Goal: Task Accomplishment & Management: Use online tool/utility

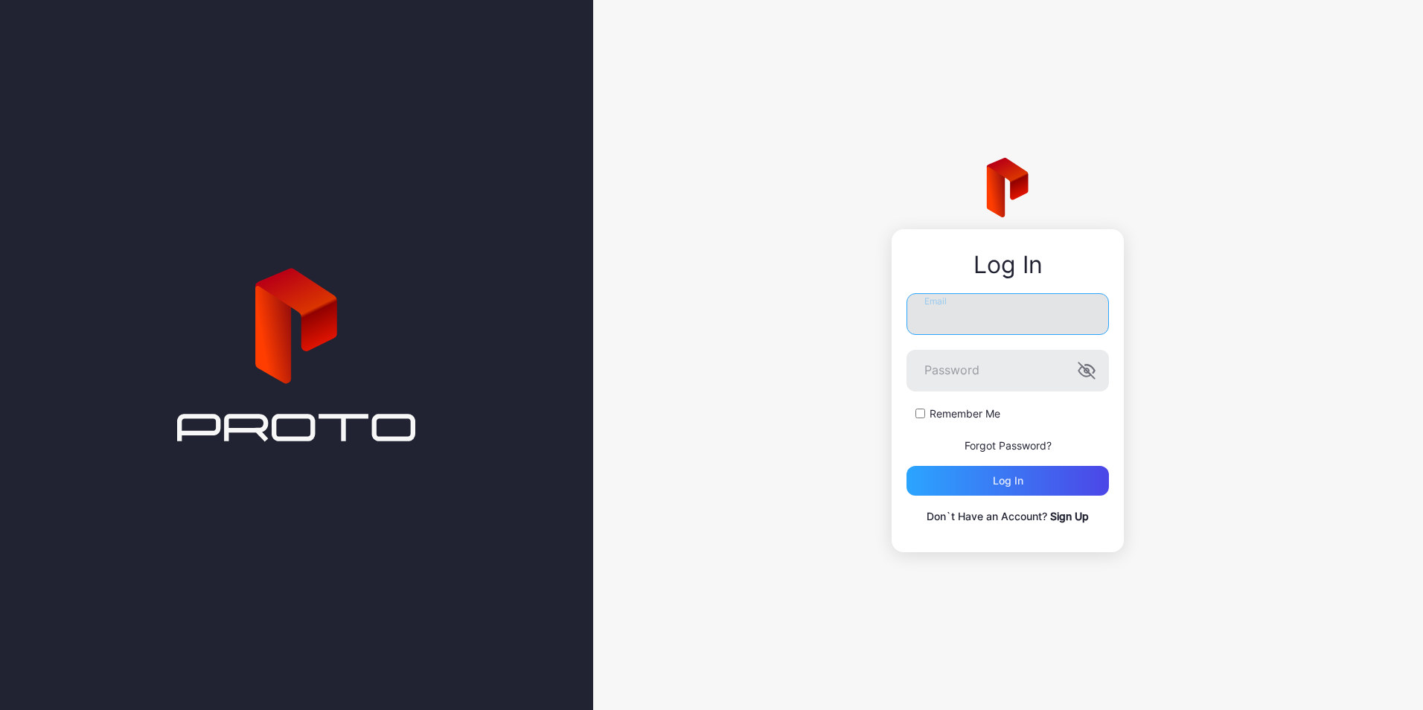
click at [981, 319] on input "Email" at bounding box center [1007, 314] width 202 height 42
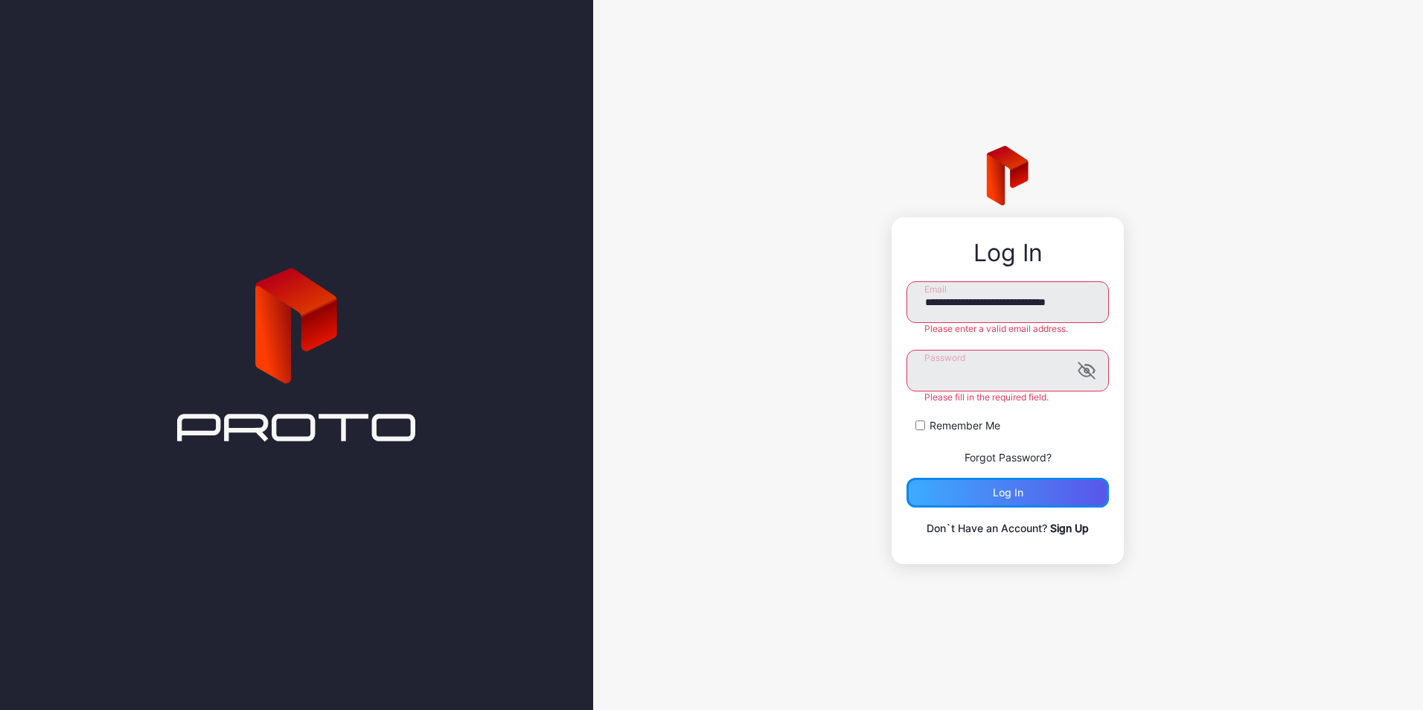
click at [962, 497] on div "Log in" at bounding box center [1007, 493] width 202 height 30
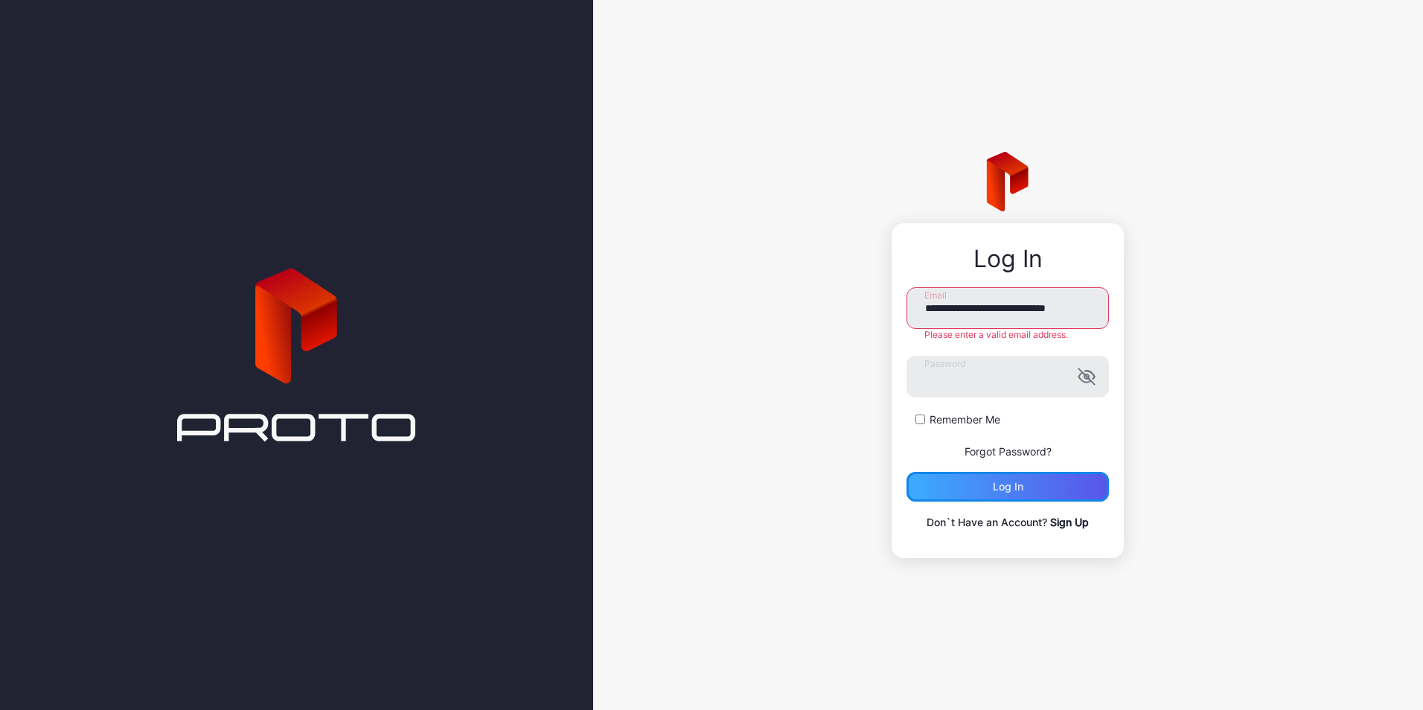
click at [1036, 488] on div "Log in" at bounding box center [1007, 487] width 202 height 30
click at [1029, 307] on input "**********" at bounding box center [1007, 308] width 202 height 42
type input "**********"
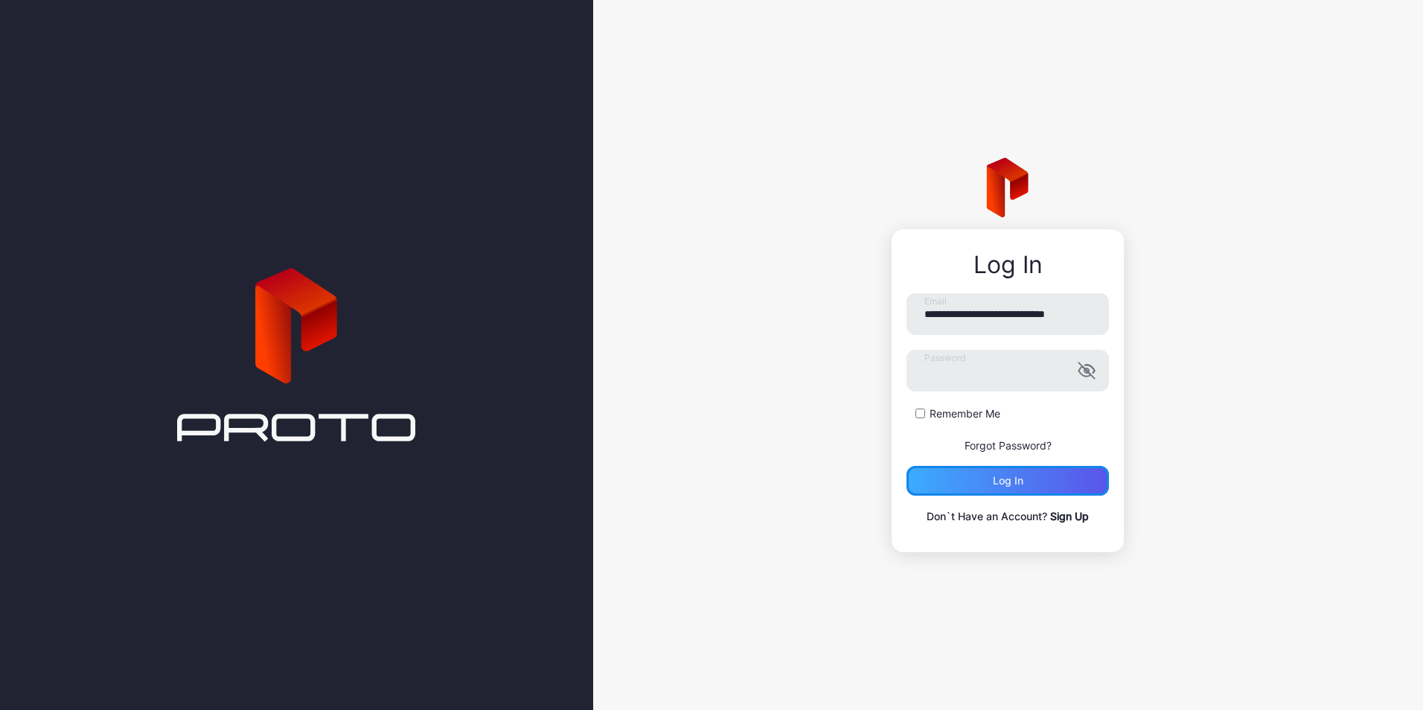
click at [975, 485] on div "Log in" at bounding box center [1007, 481] width 202 height 30
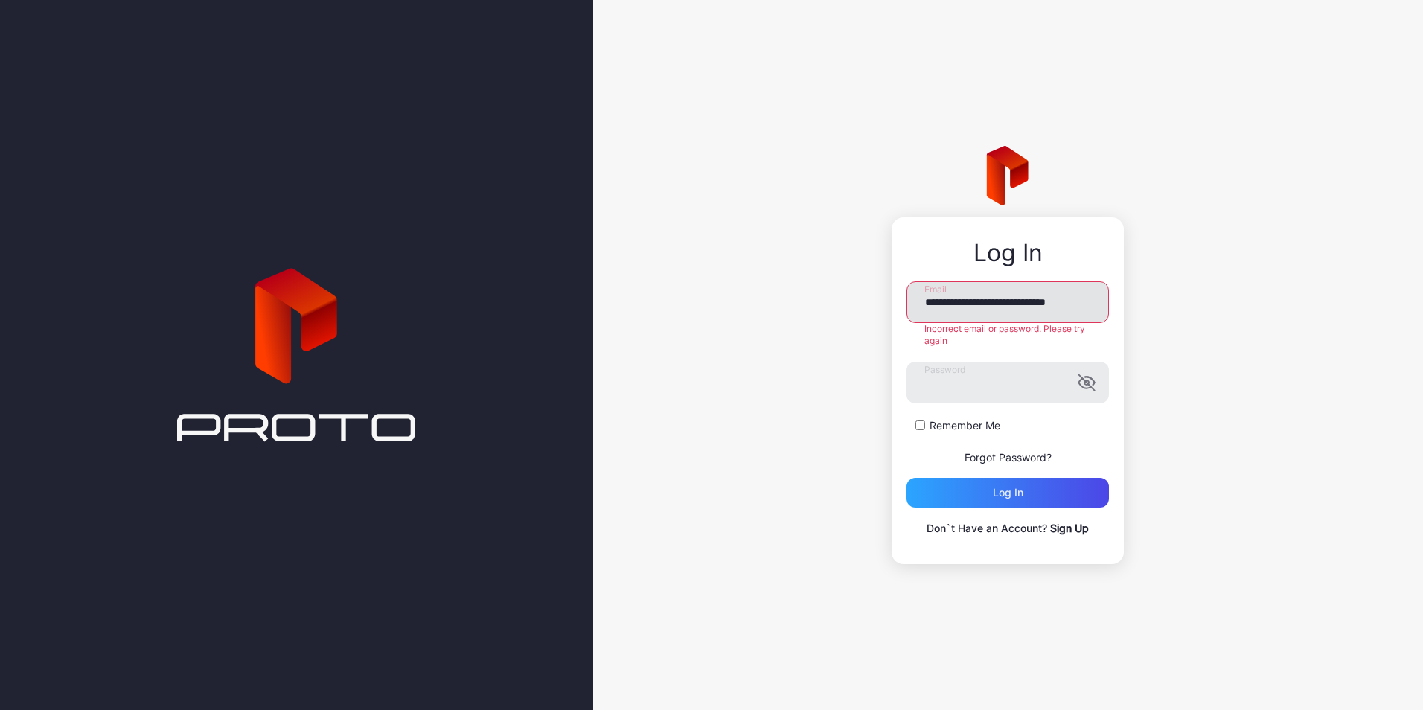
click at [1083, 298] on input "**********" at bounding box center [1007, 302] width 202 height 42
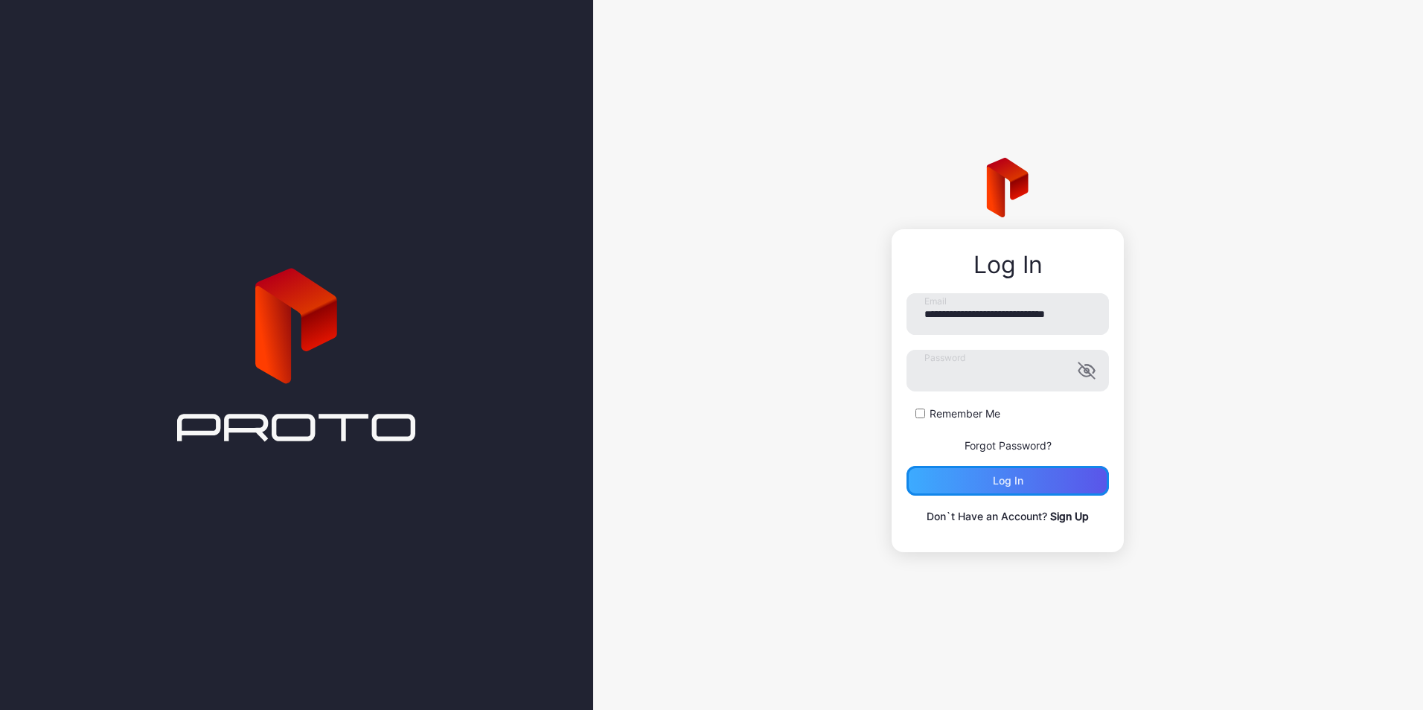
click at [1015, 475] on div "Log in" at bounding box center [1008, 481] width 31 height 12
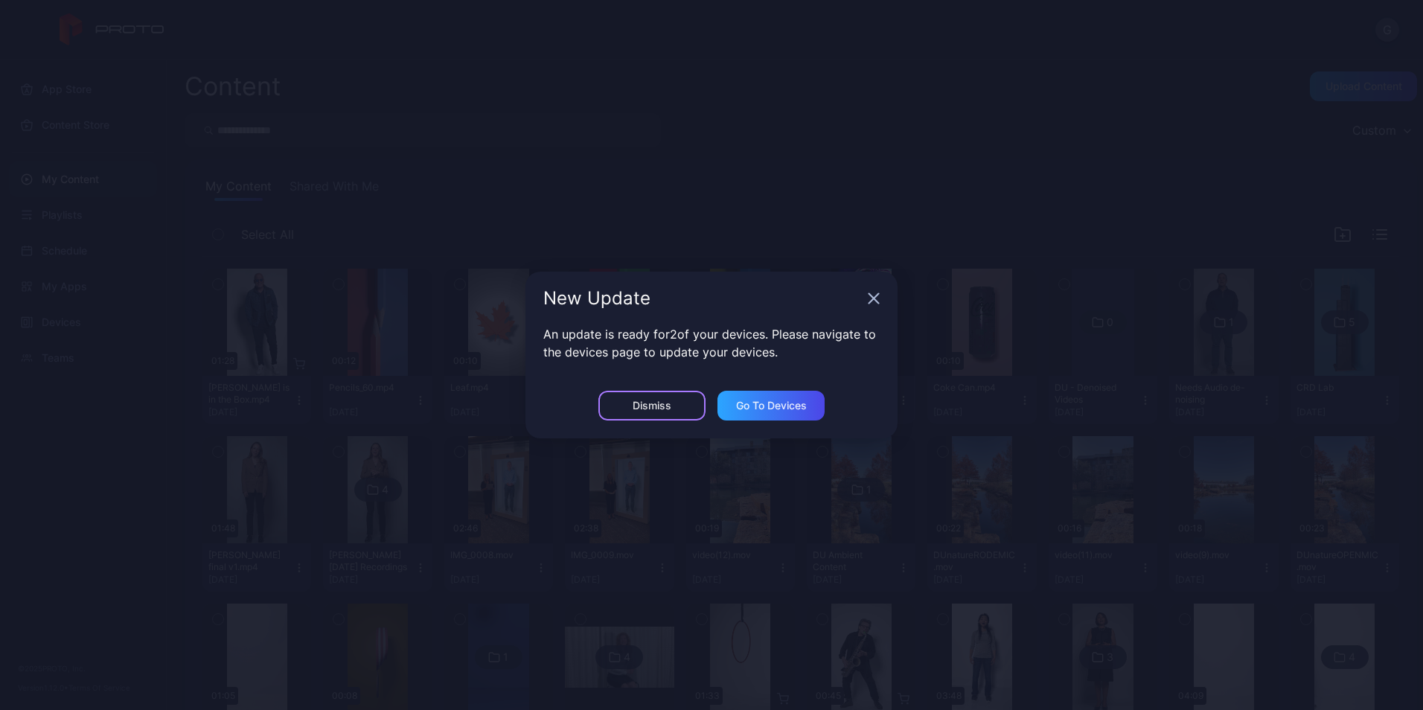
click at [633, 407] on div "Dismiss" at bounding box center [652, 406] width 39 height 12
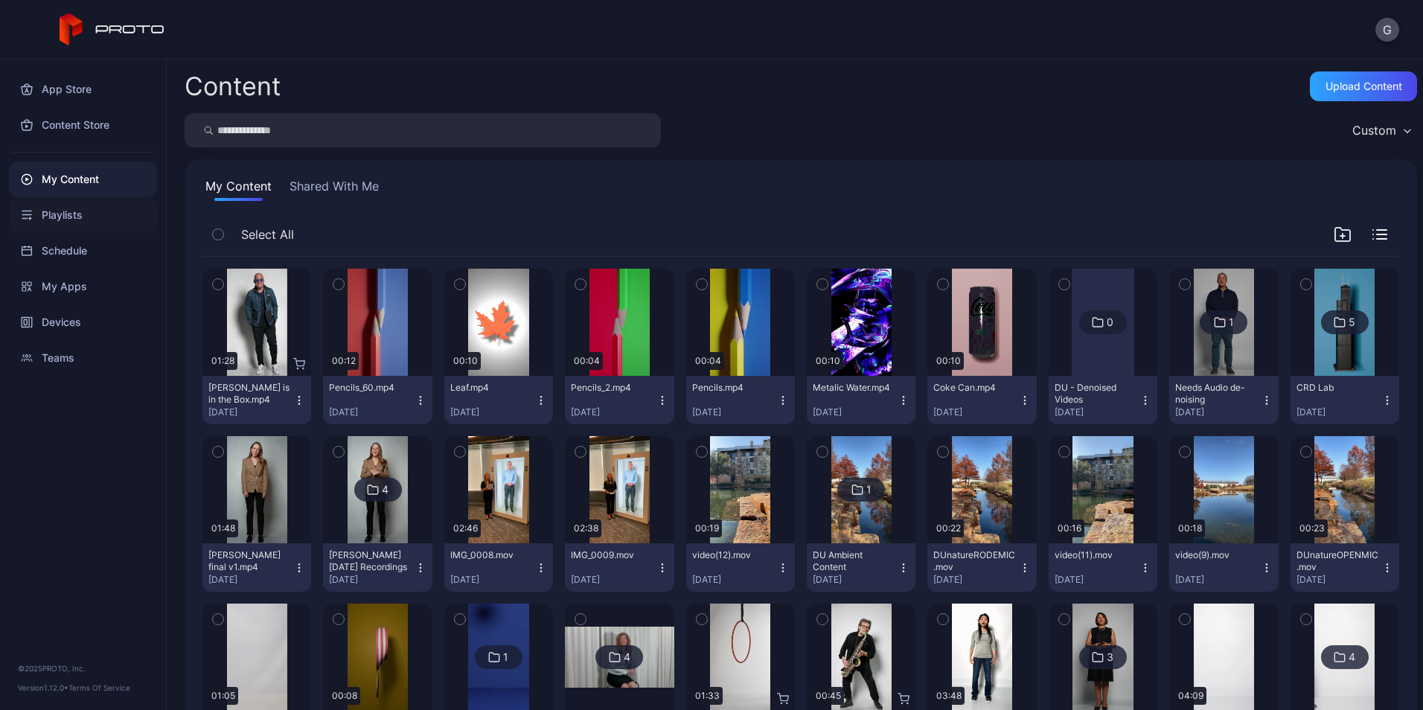
click at [57, 213] on div "Playlists" at bounding box center [83, 215] width 148 height 36
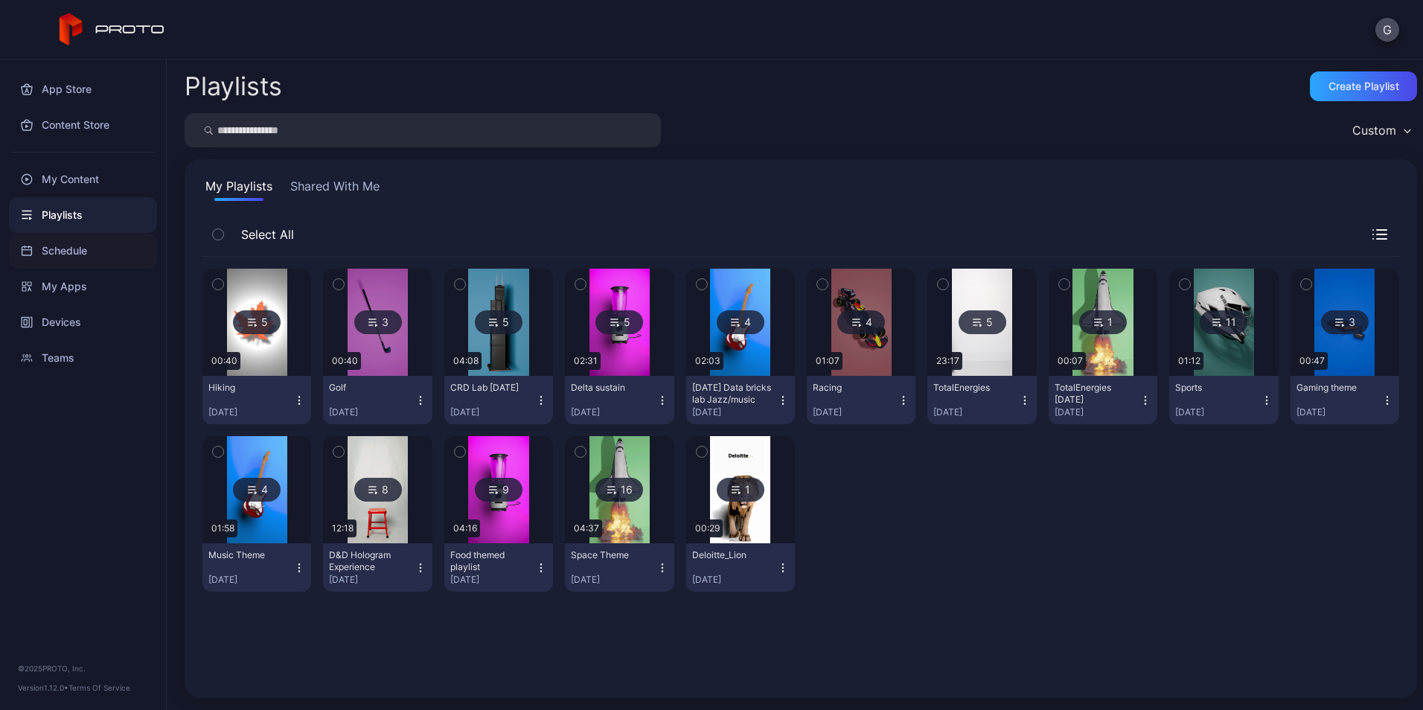
click at [69, 246] on div "Schedule" at bounding box center [83, 251] width 148 height 36
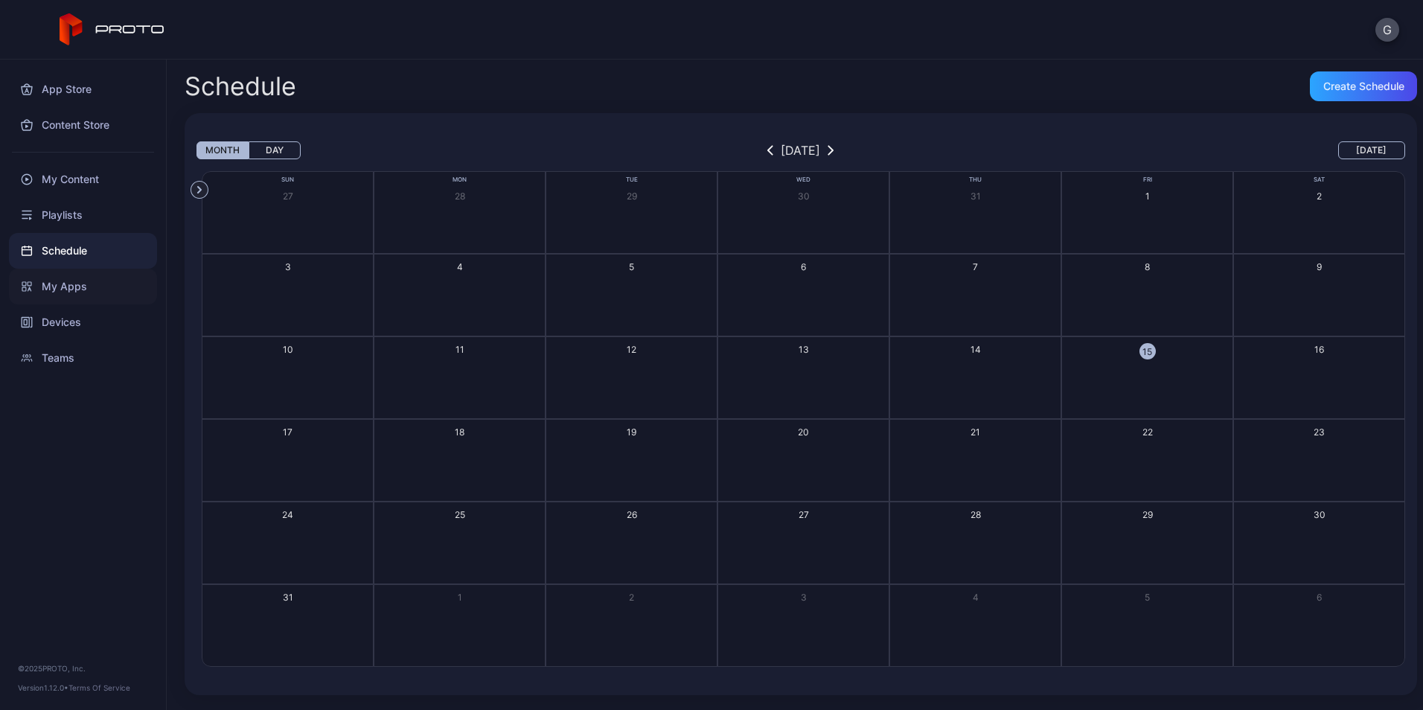
click at [57, 290] on div "My Apps" at bounding box center [83, 287] width 148 height 36
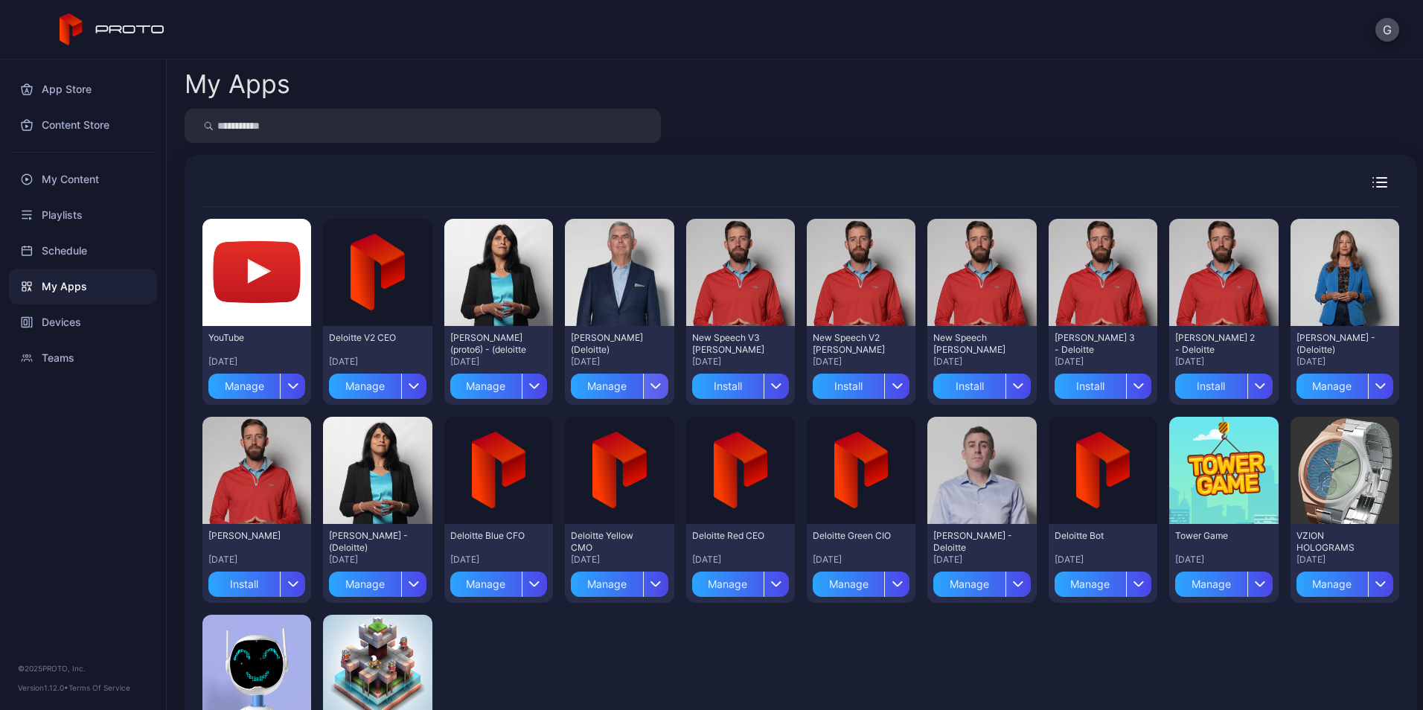
click at [650, 388] on icon "button" at bounding box center [655, 386] width 11 height 6
click at [812, 79] on div "My Apps" at bounding box center [801, 83] width 1232 height 25
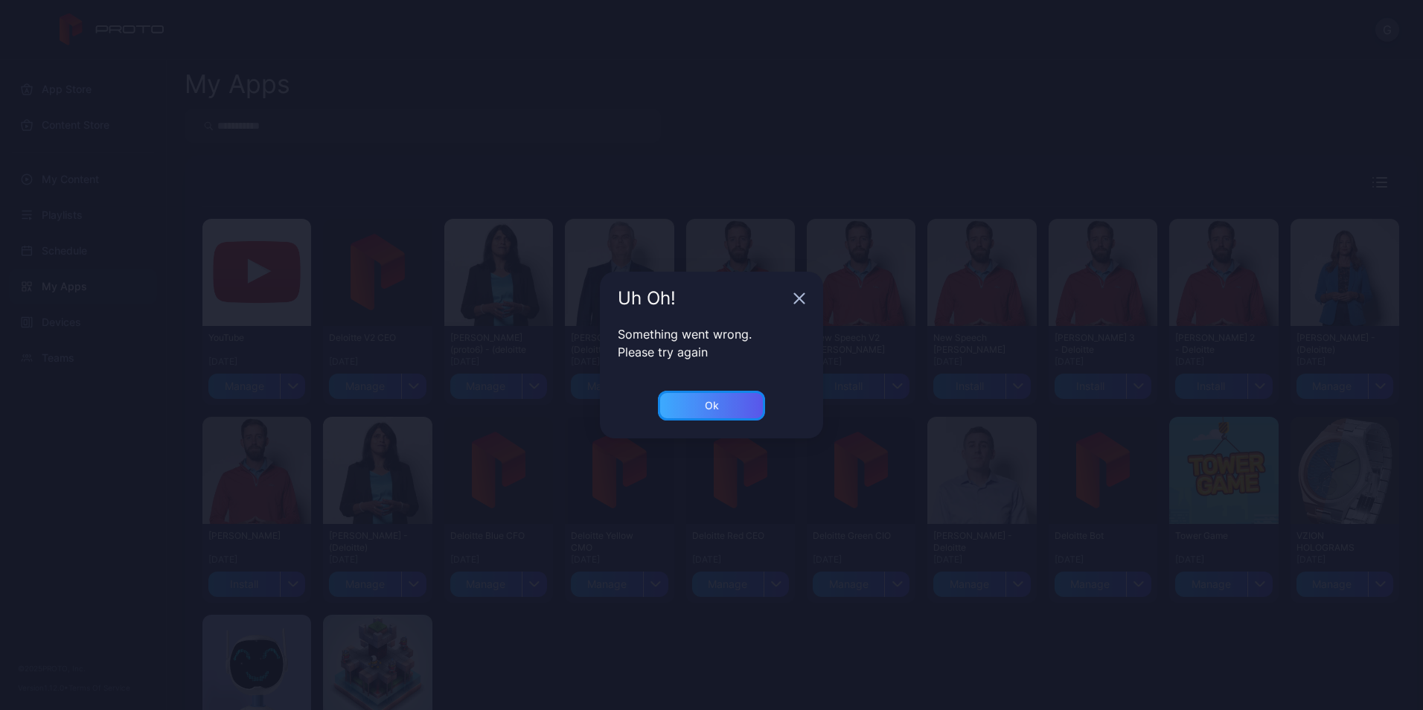
click at [738, 394] on div "Ok" at bounding box center [711, 406] width 107 height 30
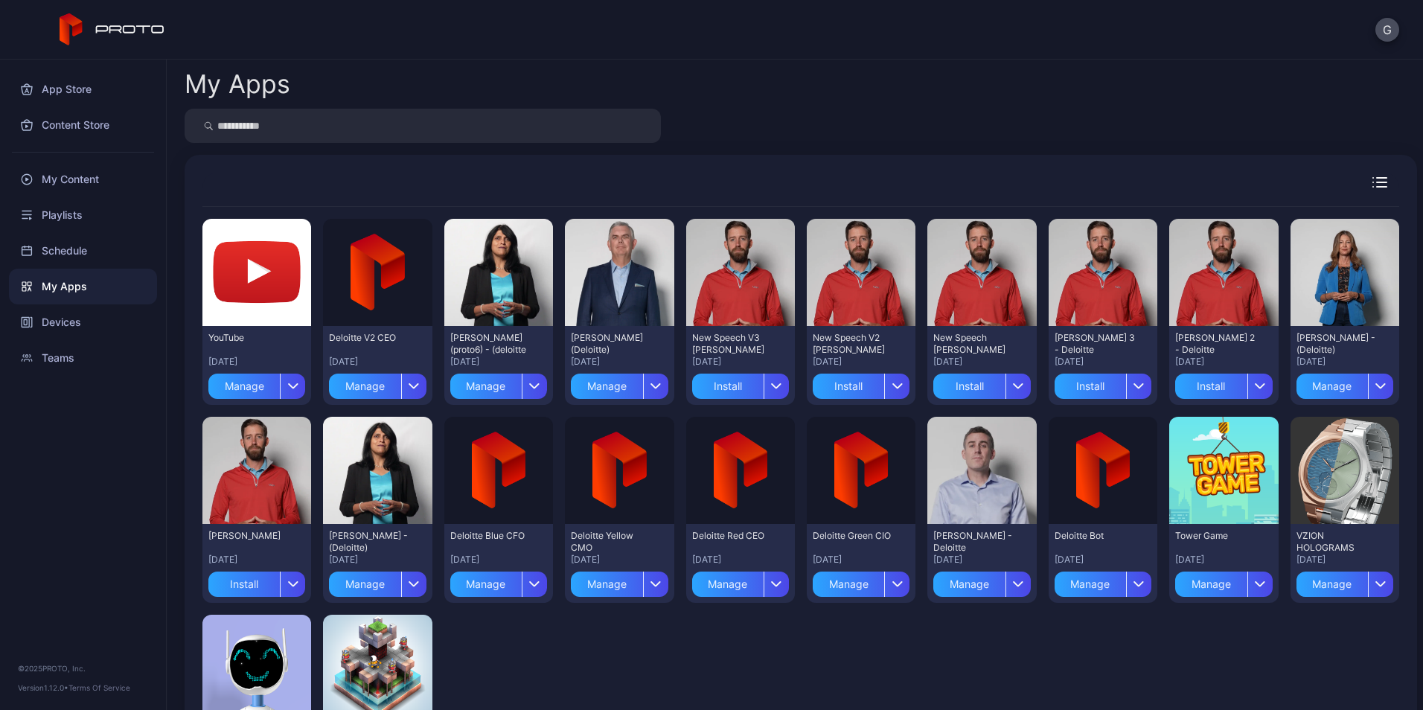
scroll to position [132, 0]
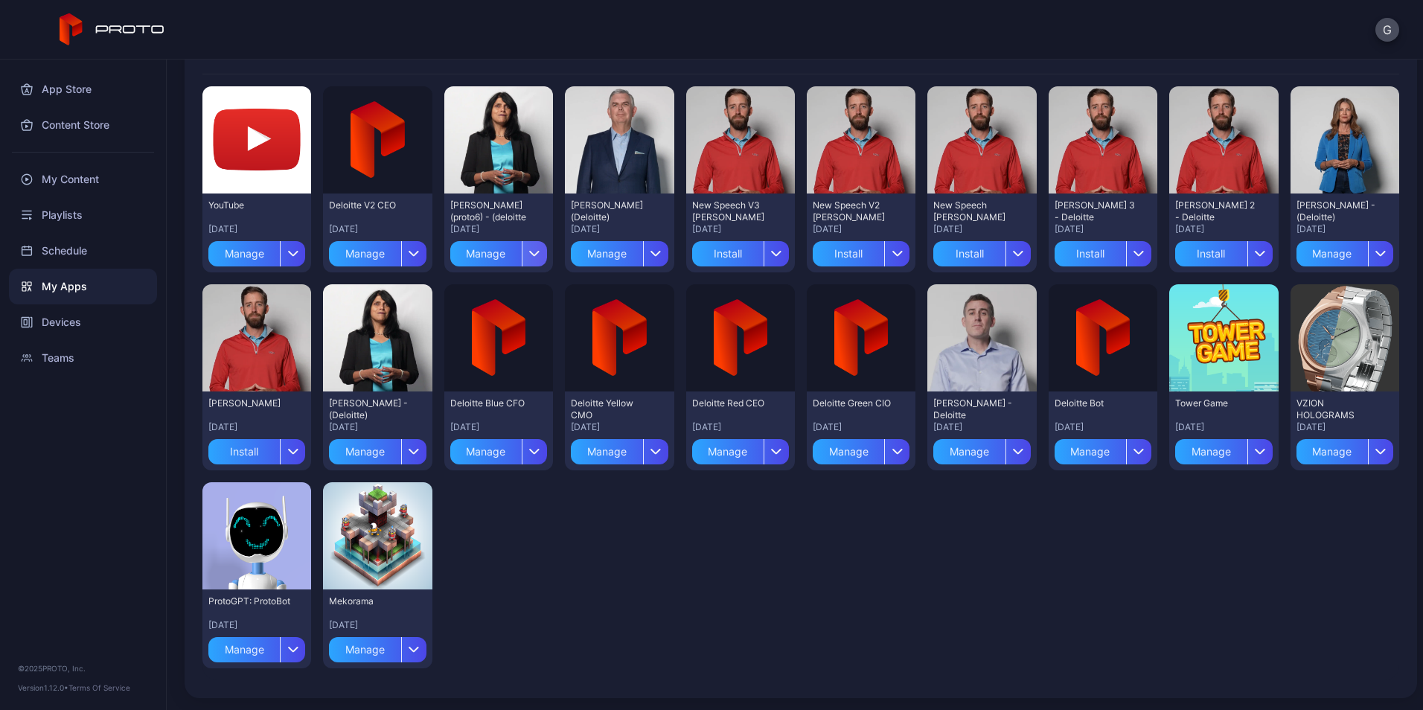
click at [531, 251] on icon "button" at bounding box center [534, 253] width 11 height 6
click at [470, 301] on button "Install" at bounding box center [494, 298] width 127 height 48
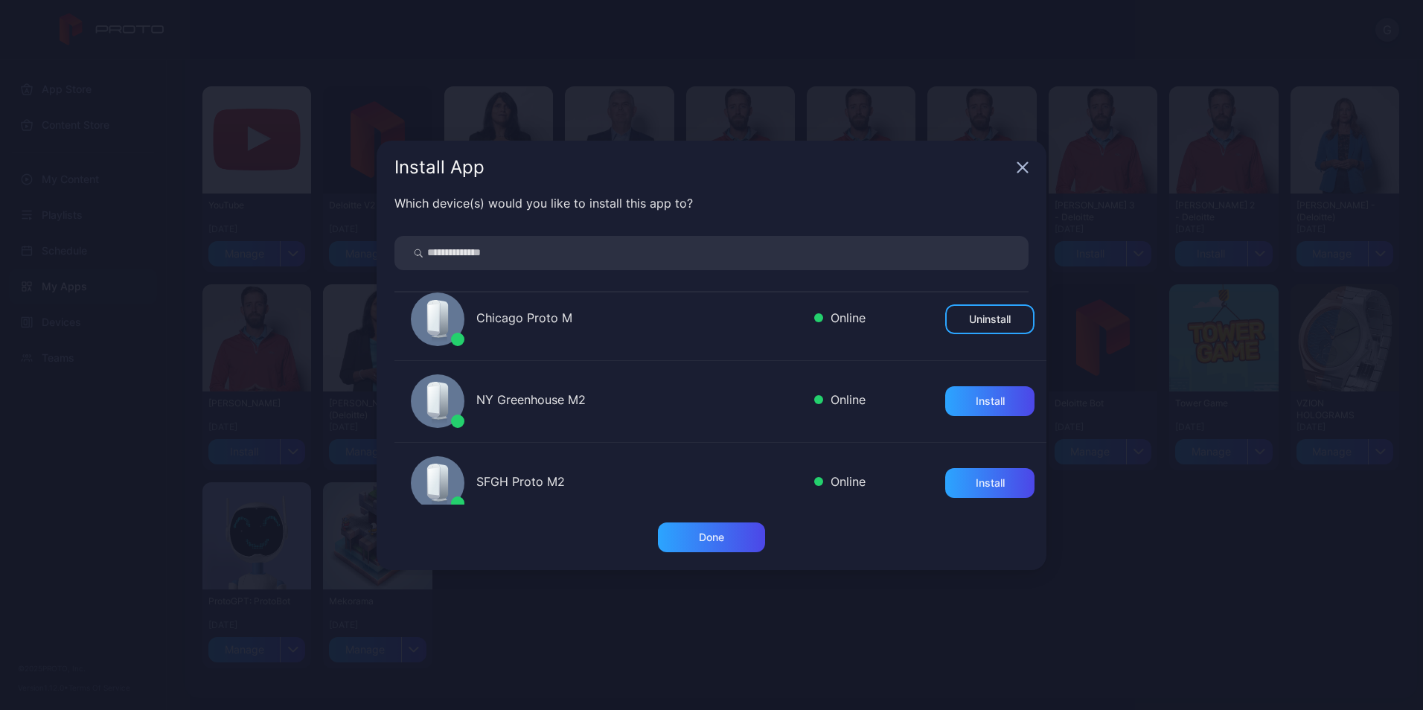
scroll to position [149, 0]
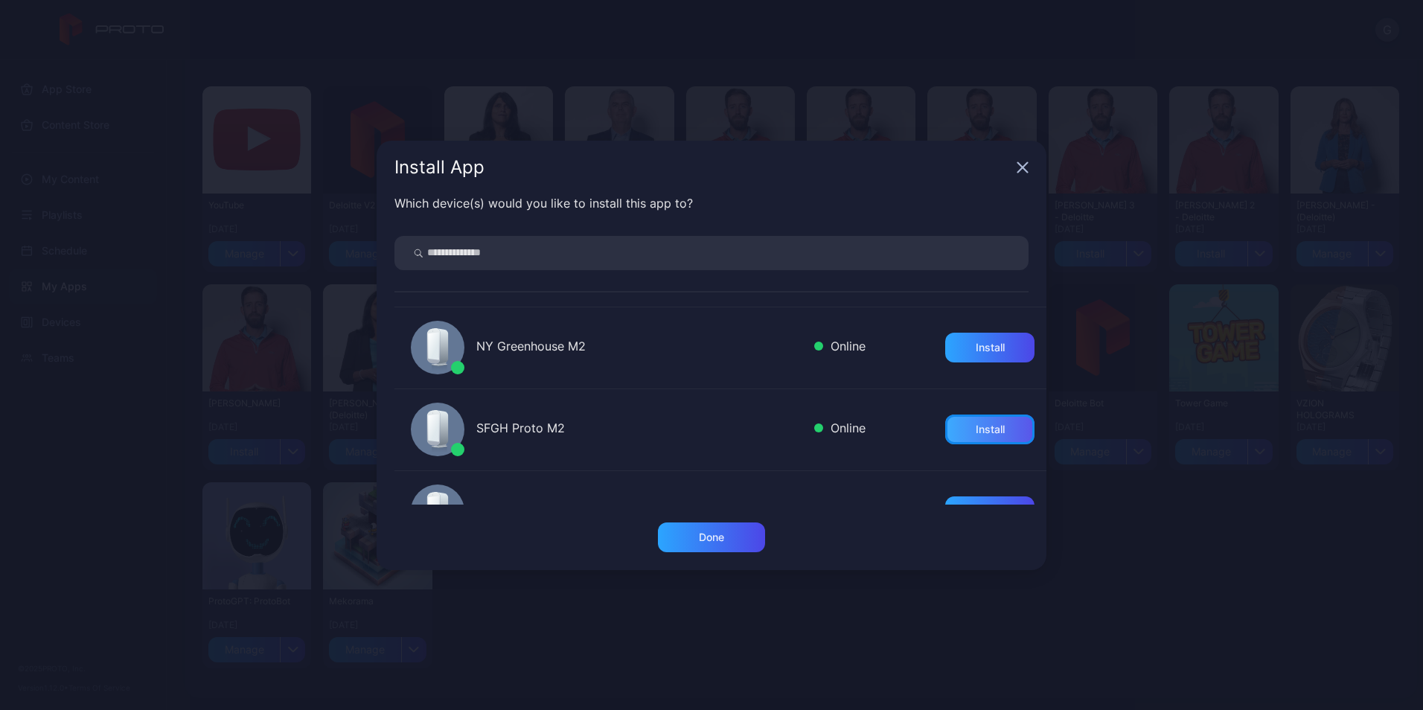
click at [976, 432] on div "Install" at bounding box center [990, 429] width 29 height 12
click at [717, 535] on div "Done" at bounding box center [711, 537] width 25 height 12
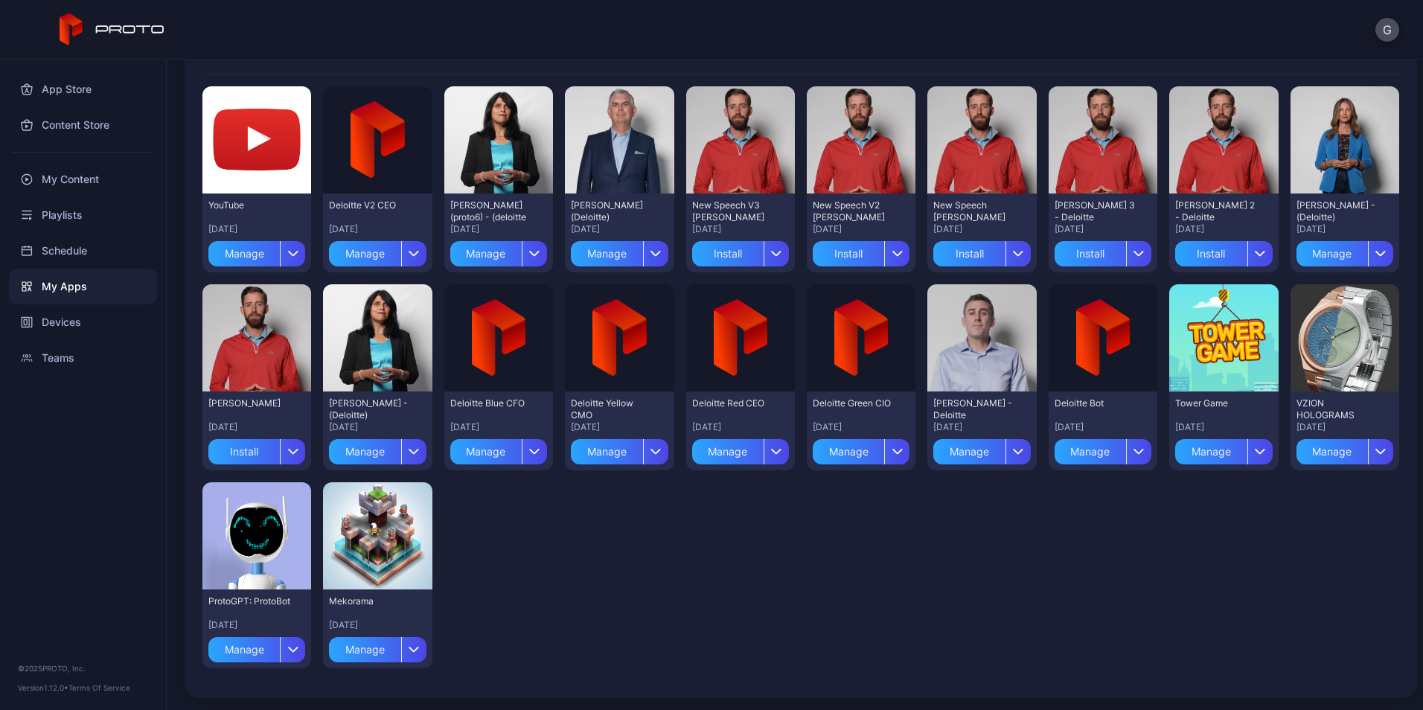
drag, startPoint x: 714, startPoint y: 578, endPoint x: 720, endPoint y: 566, distance: 13.0
click at [714, 576] on div "Preview YouTube [DATE] Manage Preview Deloitte V2 CEO [DATE] Manage Preview [PE…" at bounding box center [800, 377] width 1197 height 606
click at [413, 254] on icon "button" at bounding box center [413, 254] width 9 height 4
click at [380, 302] on button "Install" at bounding box center [375, 298] width 127 height 48
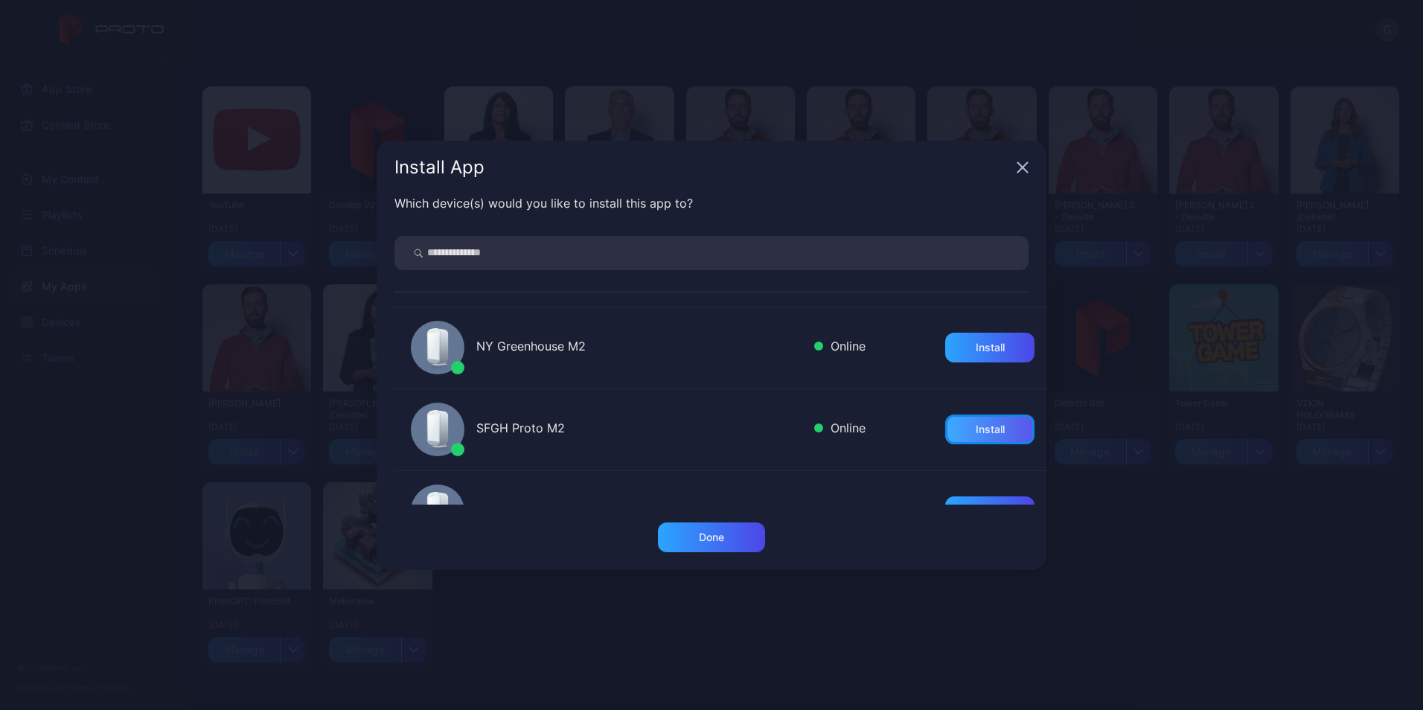
click at [977, 431] on div "Install" at bounding box center [990, 429] width 29 height 12
drag, startPoint x: 708, startPoint y: 532, endPoint x: 724, endPoint y: 544, distance: 20.2
click at [708, 534] on div "Done" at bounding box center [711, 537] width 25 height 12
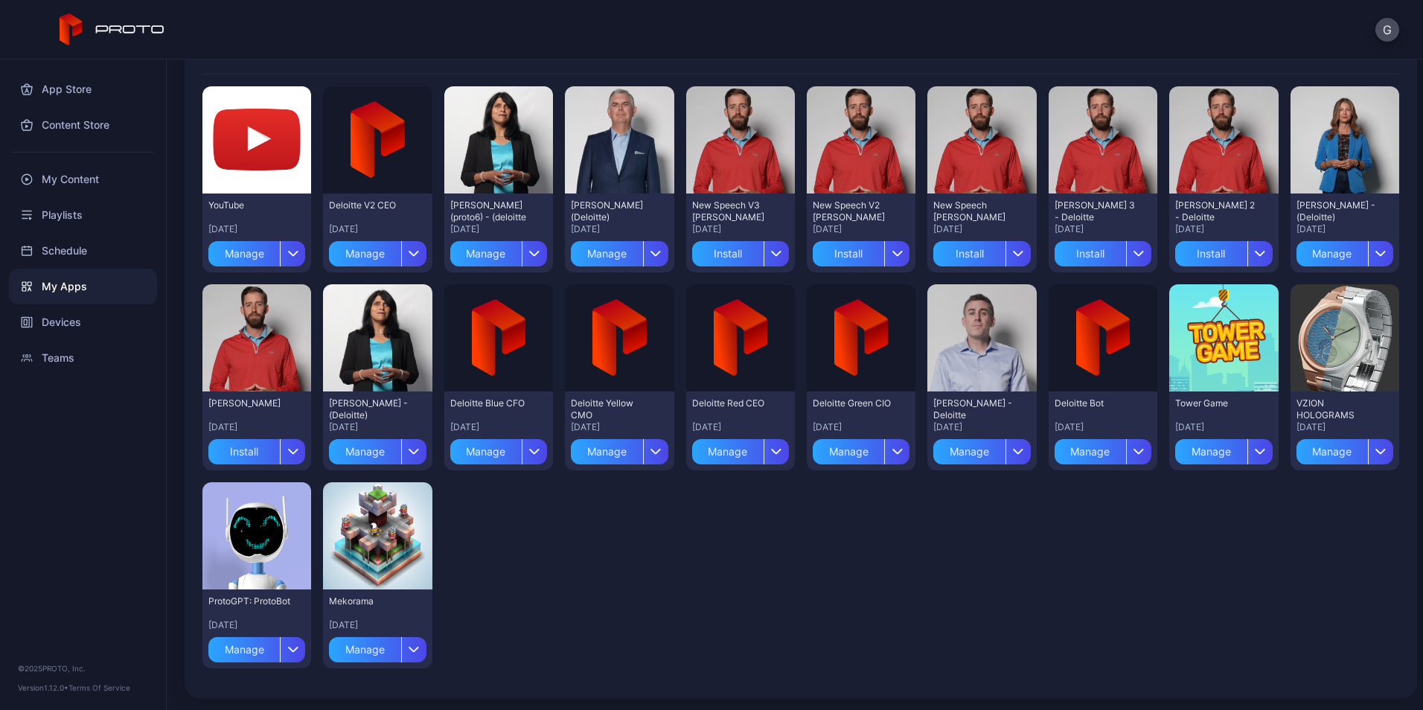
click at [901, 597] on div "Preview YouTube [DATE] Manage Preview Deloitte V2 CEO [DATE] Manage Preview [PE…" at bounding box center [800, 377] width 1197 height 606
click at [67, 181] on div "My Content" at bounding box center [83, 180] width 148 height 36
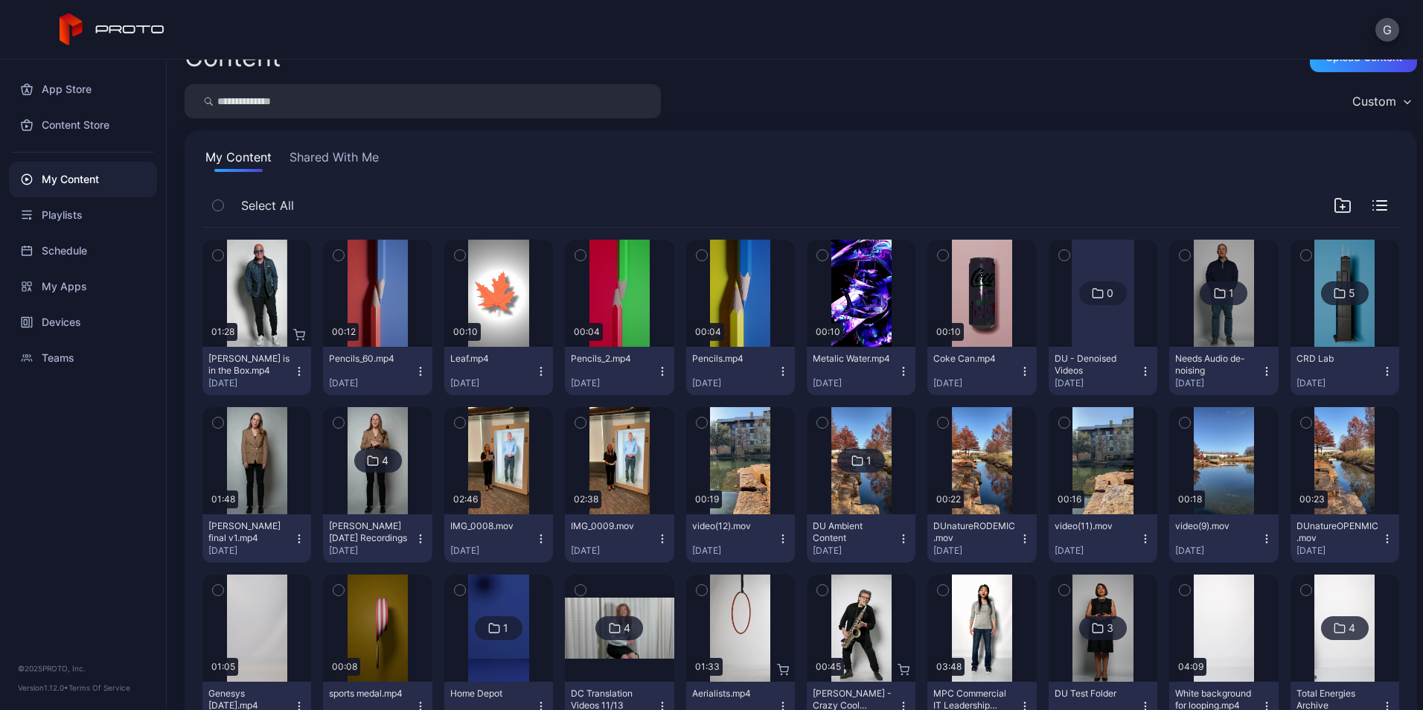
scroll to position [74, 0]
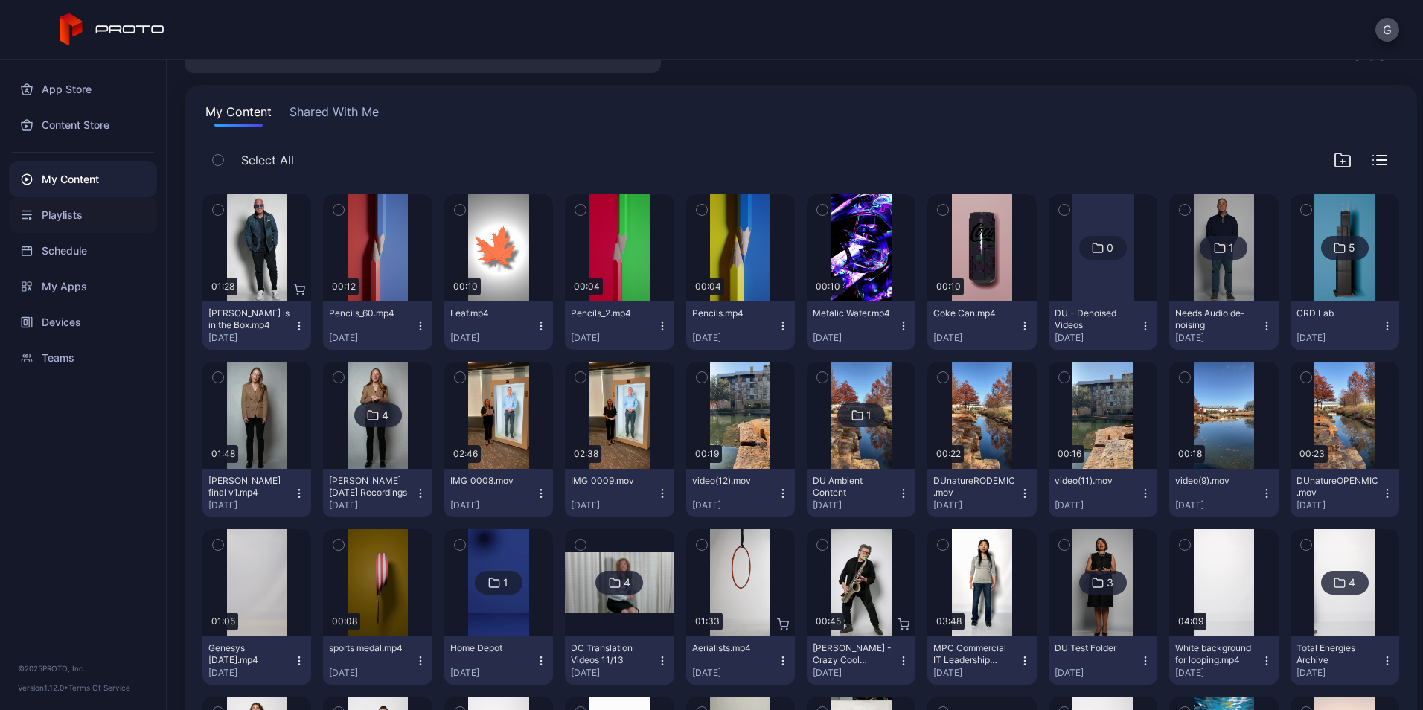
click at [61, 217] on div "Playlists" at bounding box center [83, 215] width 148 height 36
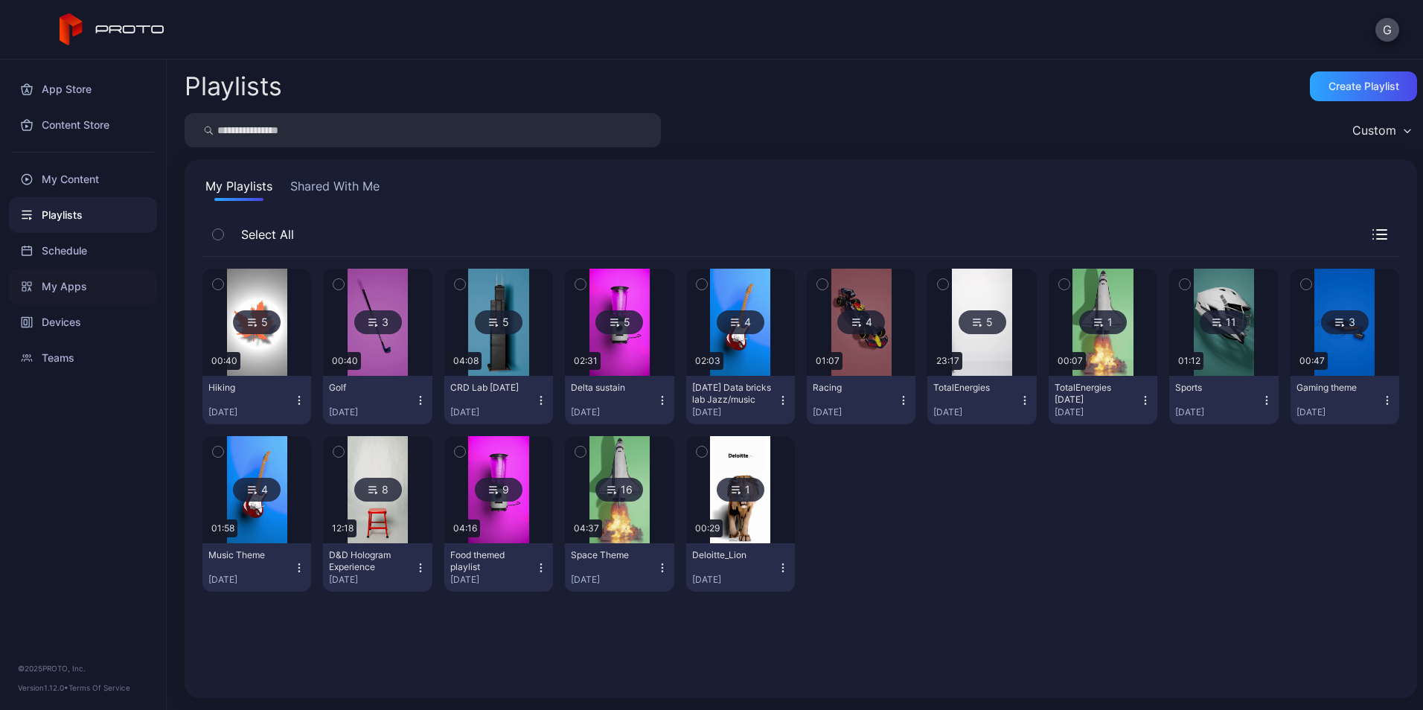
click at [60, 290] on div "My Apps" at bounding box center [83, 287] width 148 height 36
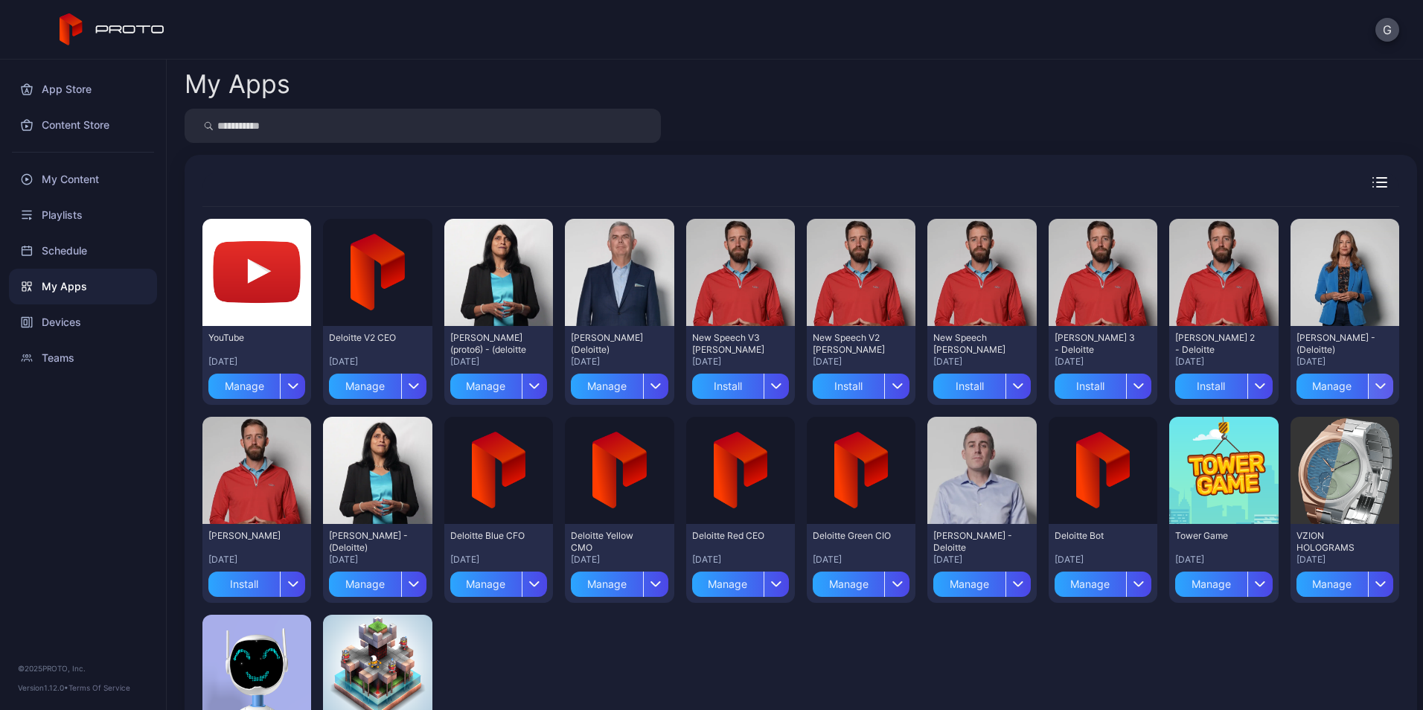
click at [1375, 385] on icon "button" at bounding box center [1380, 386] width 11 height 6
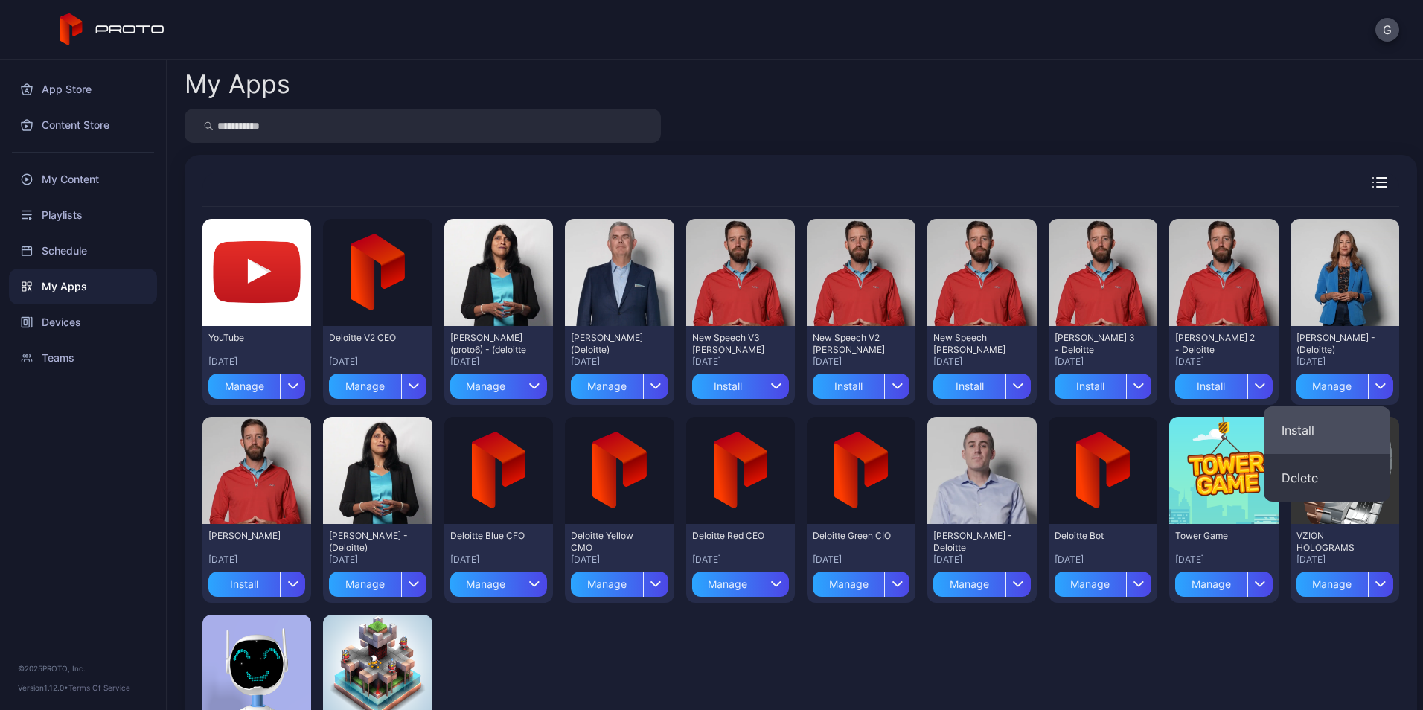
click at [1306, 432] on button "Install" at bounding box center [1327, 430] width 127 height 48
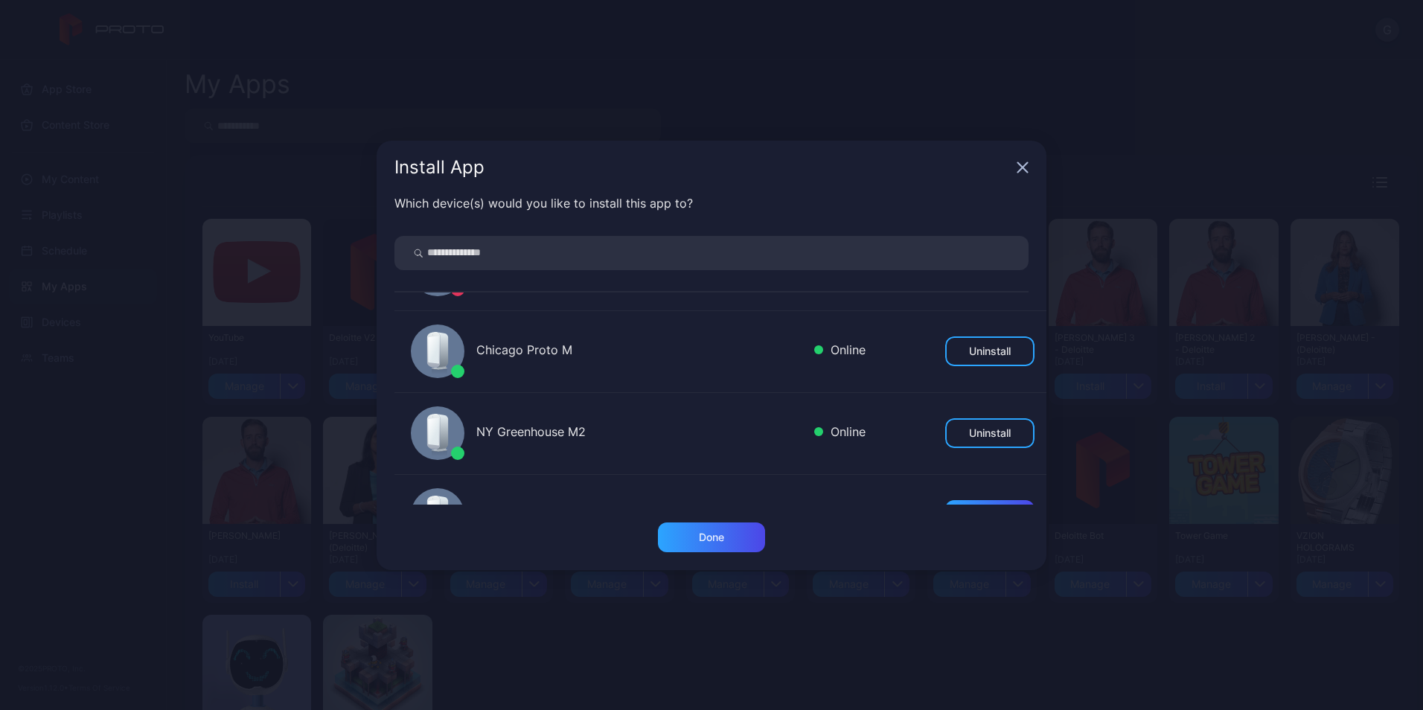
scroll to position [149, 0]
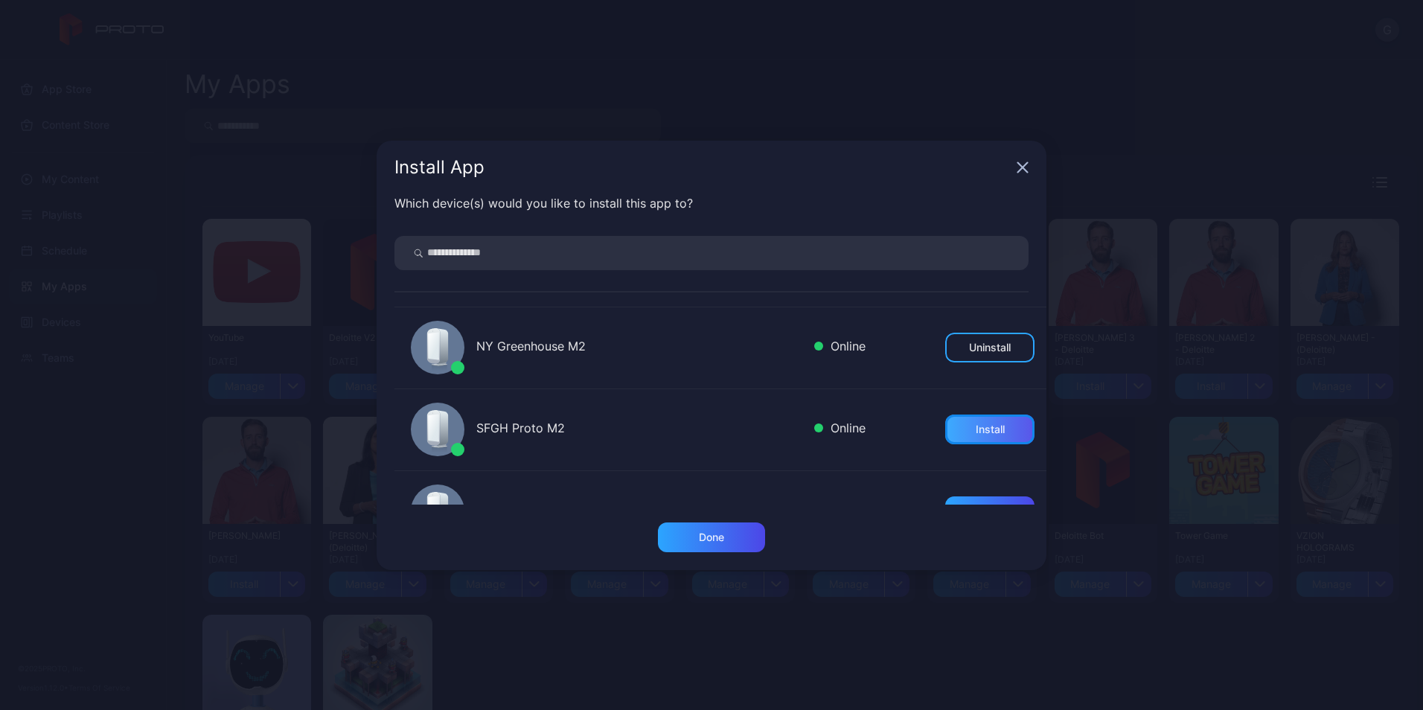
click at [976, 423] on div "Install" at bounding box center [990, 429] width 29 height 12
click at [702, 537] on div "Done" at bounding box center [711, 537] width 25 height 12
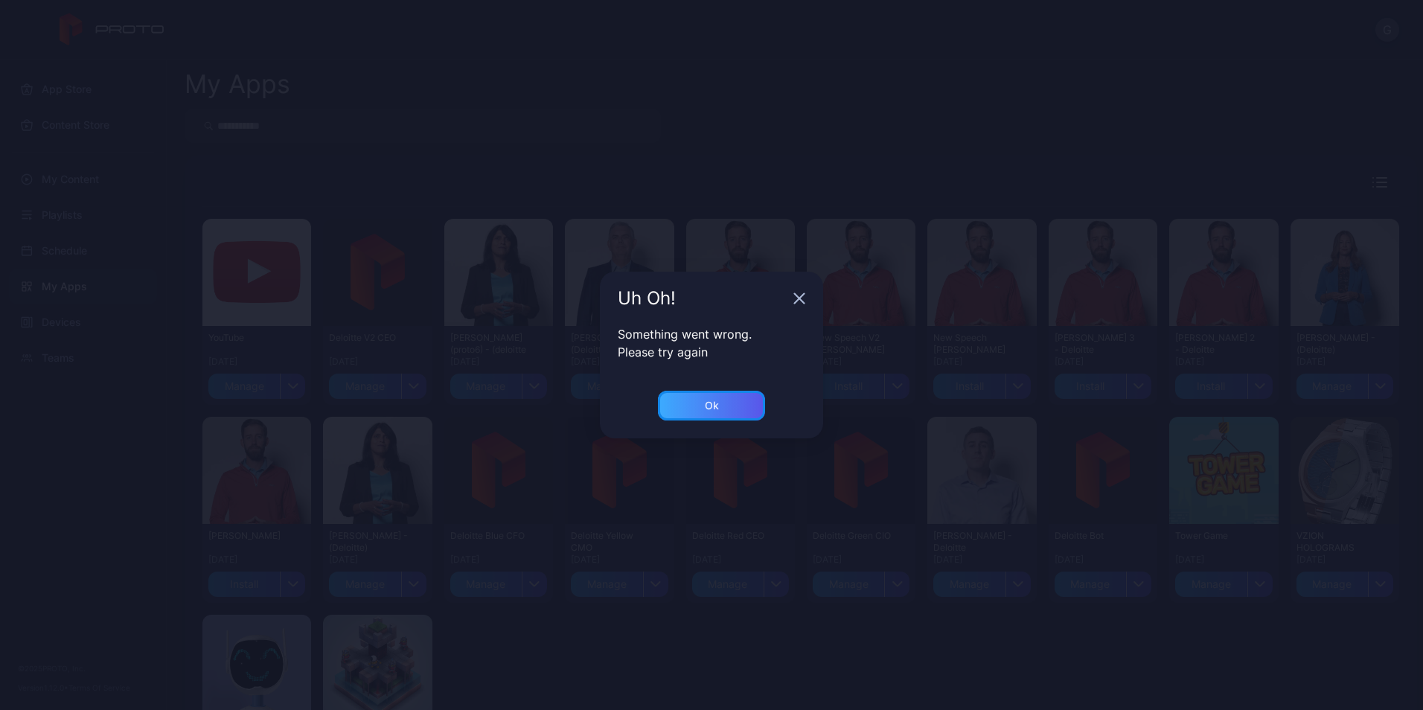
click at [741, 410] on div "Ok" at bounding box center [711, 406] width 107 height 30
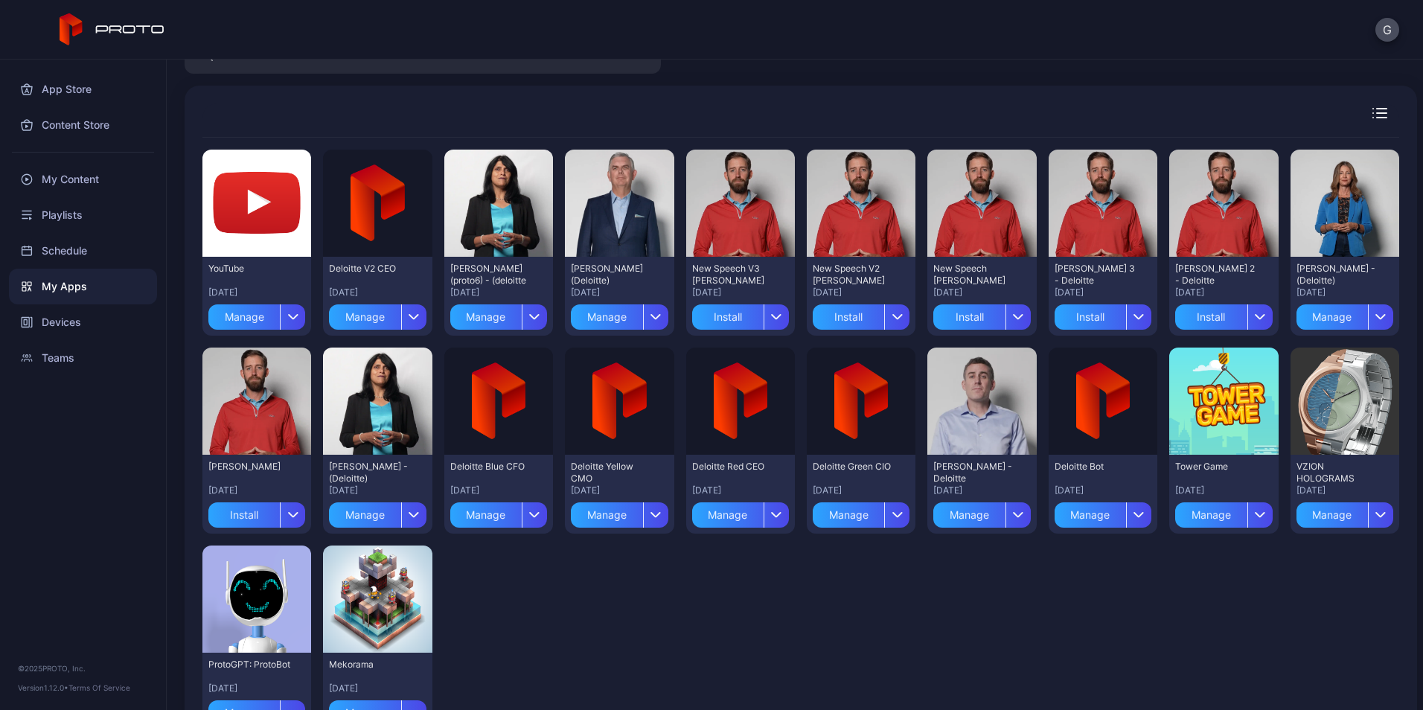
scroll to position [0, 0]
